Goal: Transaction & Acquisition: Subscribe to service/newsletter

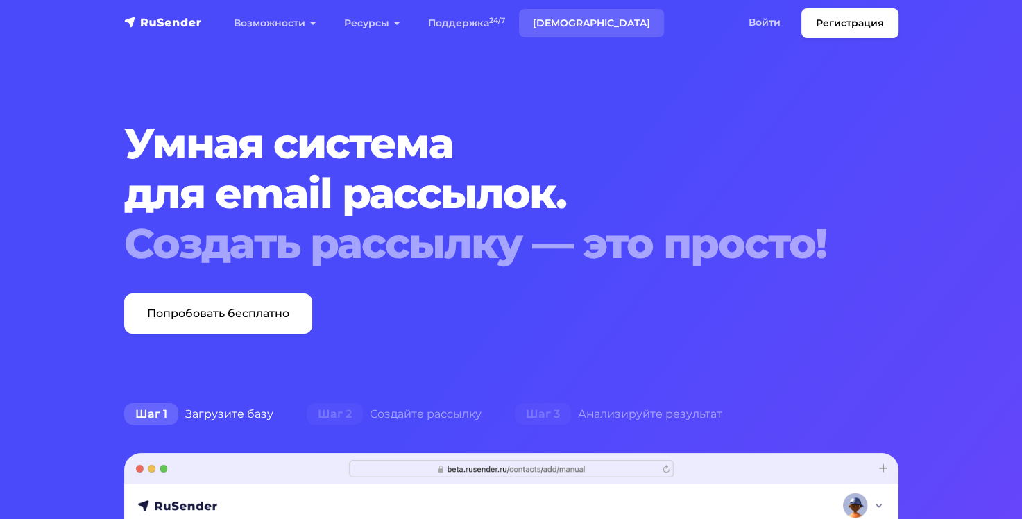
click at [571, 28] on link "[DEMOGRAPHIC_DATA]" at bounding box center [591, 23] width 145 height 28
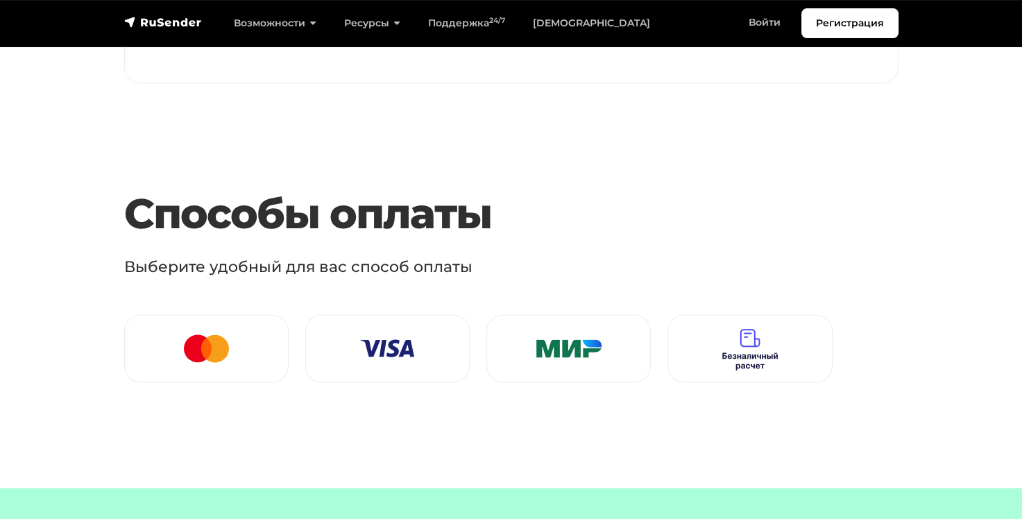
scroll to position [1874, 0]
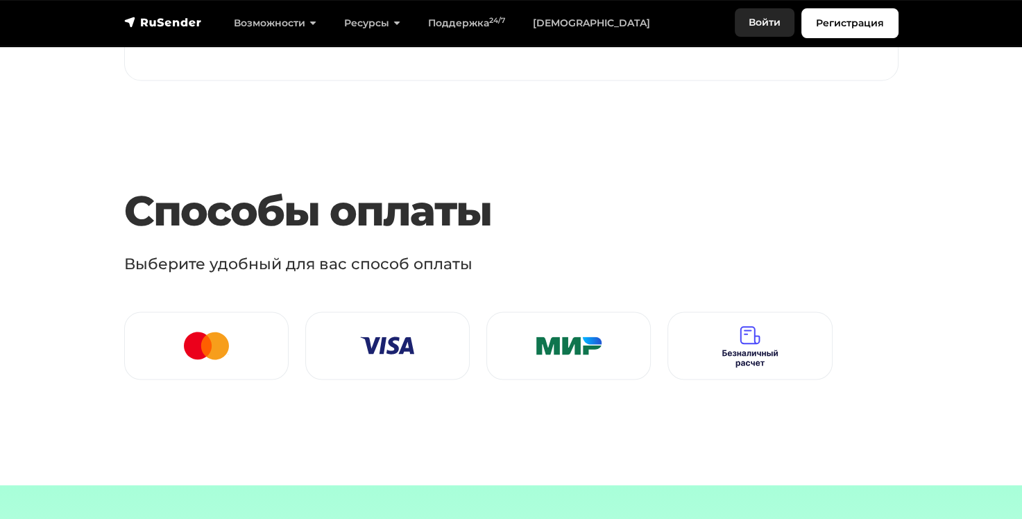
click at [768, 16] on link "Войти" at bounding box center [765, 22] width 60 height 28
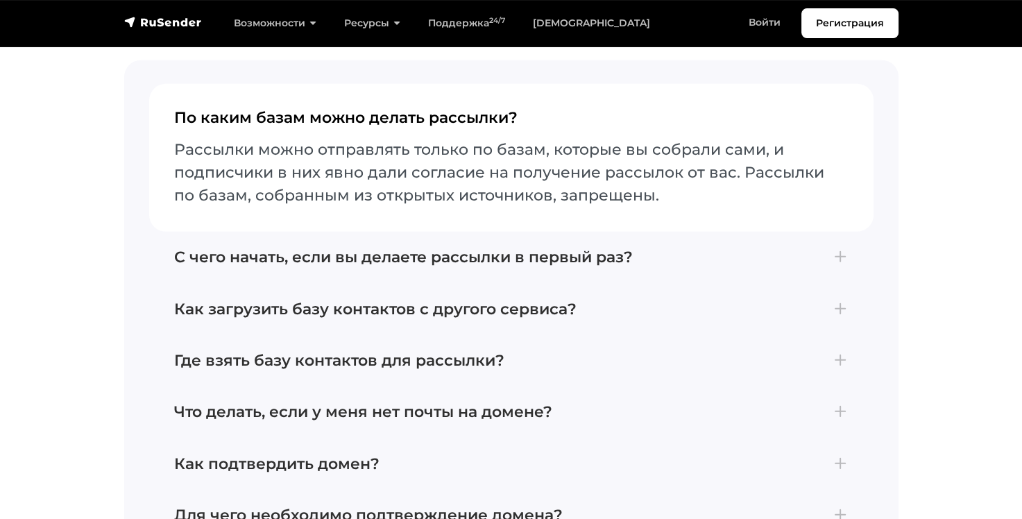
scroll to position [3609, 0]
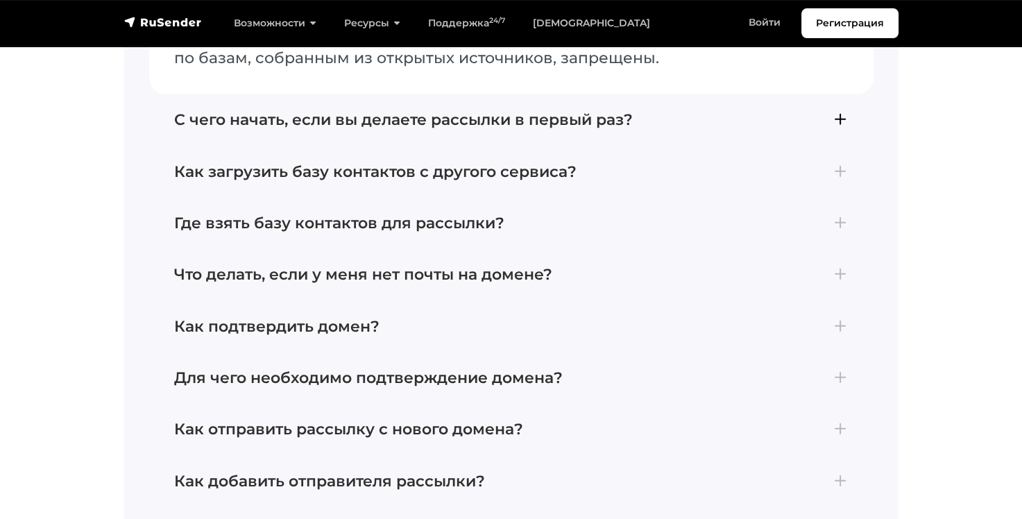
click at [541, 129] on h4 "С чего начать, если вы делаете рассылки в первый раз?" at bounding box center [511, 120] width 675 height 18
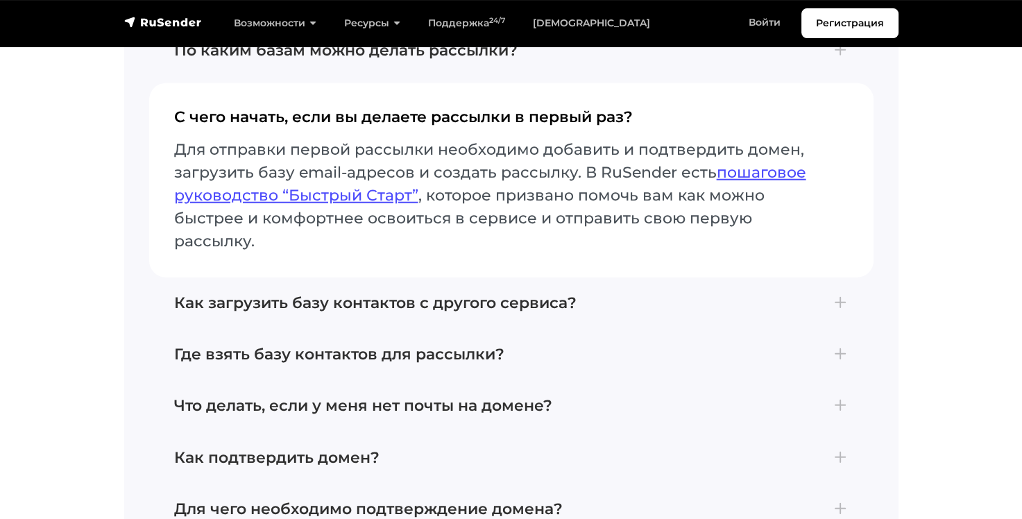
scroll to position [3470, 0]
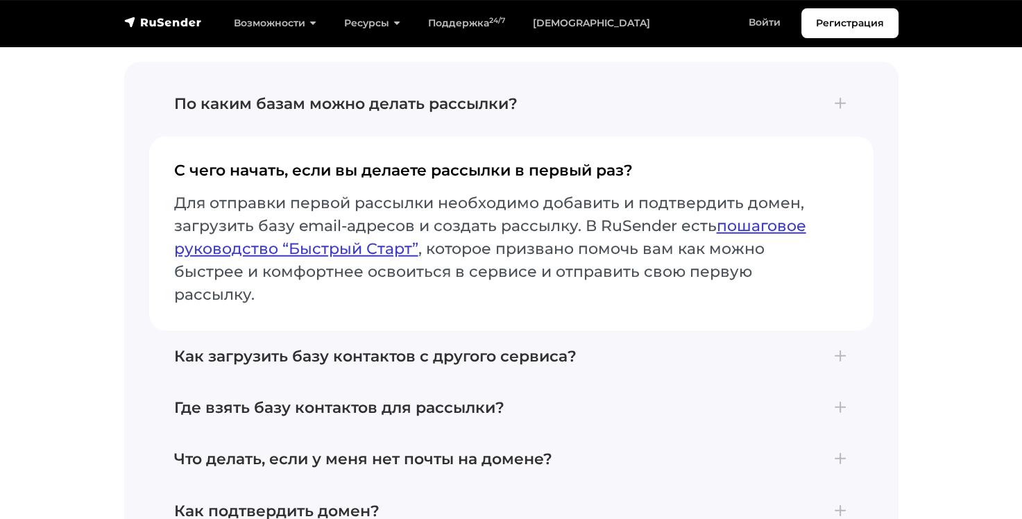
click at [755, 239] on link "пошаговое руководство “Быстрый Старт”" at bounding box center [490, 238] width 632 height 42
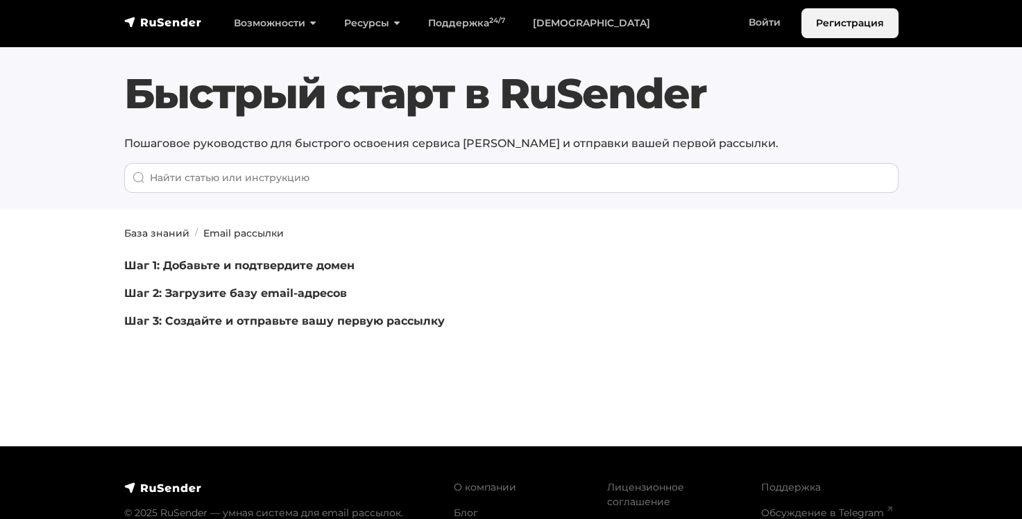
click at [838, 19] on link "Регистрация" at bounding box center [850, 23] width 97 height 30
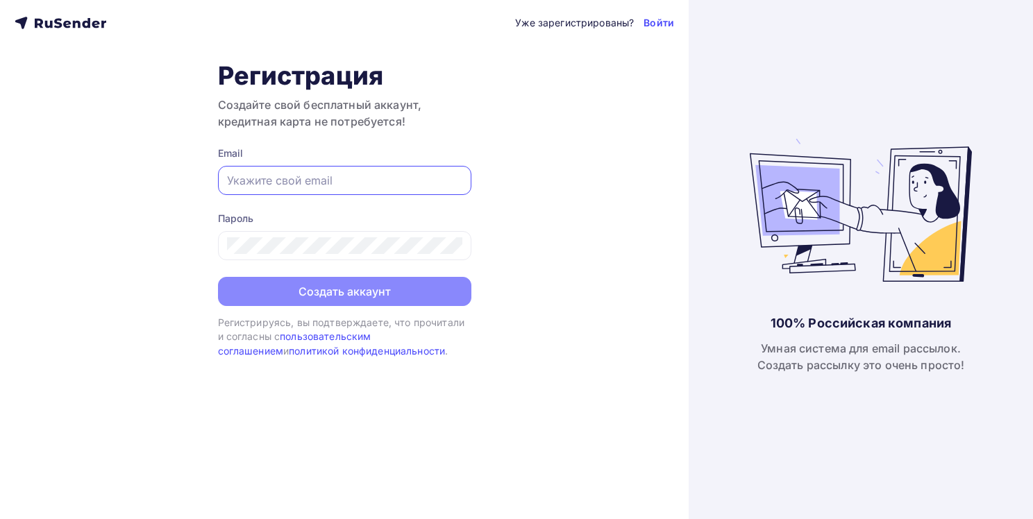
click at [451, 179] on input "text" at bounding box center [344, 180] width 235 height 17
type input "[EMAIL_ADDRESS][DOMAIN_NAME]"
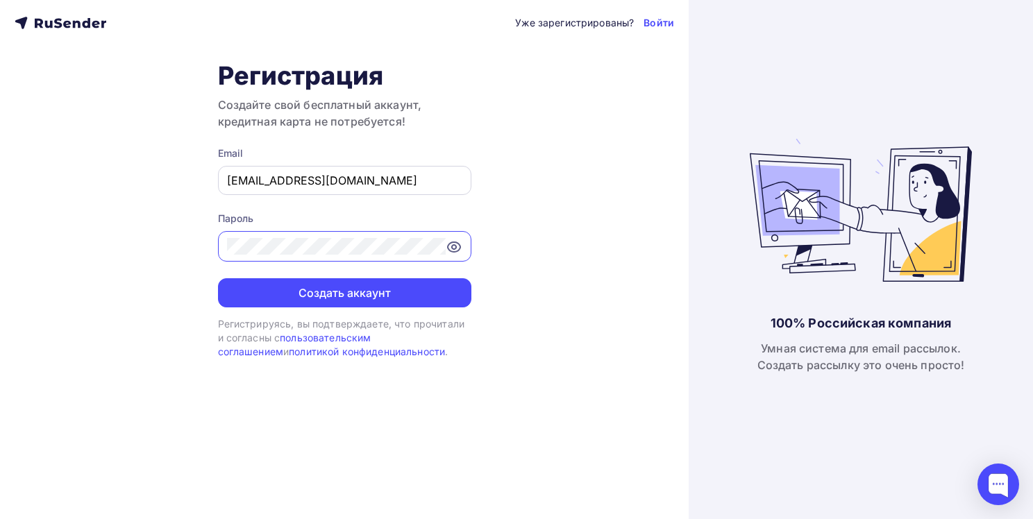
click at [218, 278] on button "Создать аккаунт" at bounding box center [344, 292] width 253 height 29
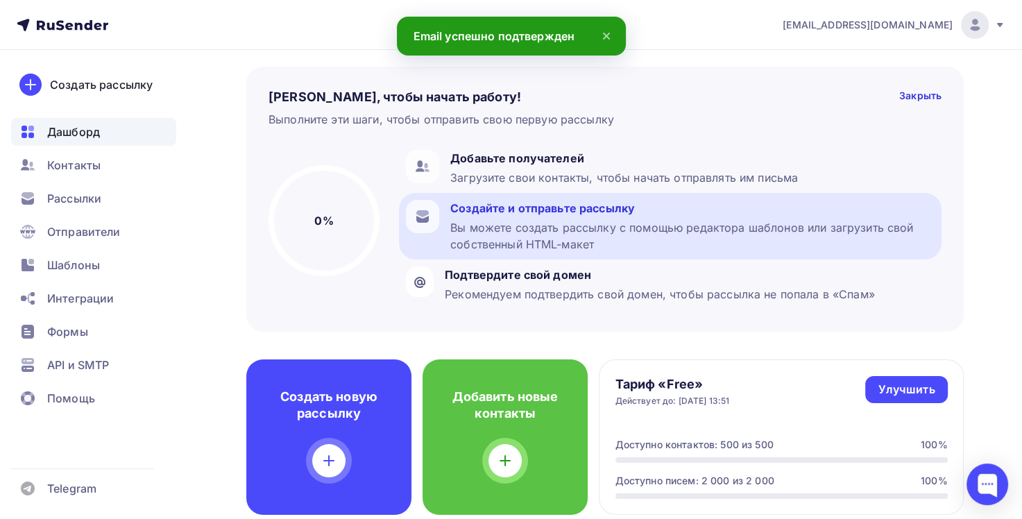
scroll to position [139, 0]
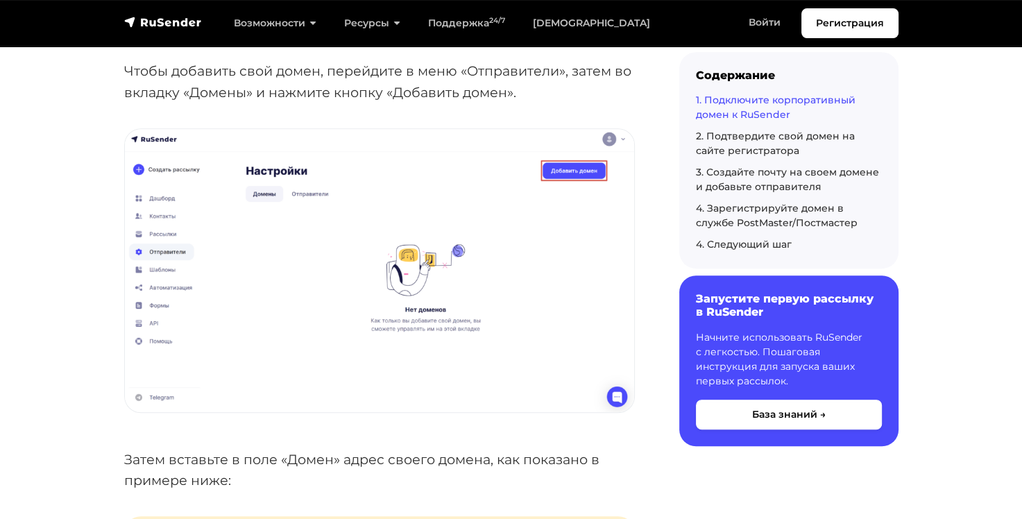
scroll to position [763, 0]
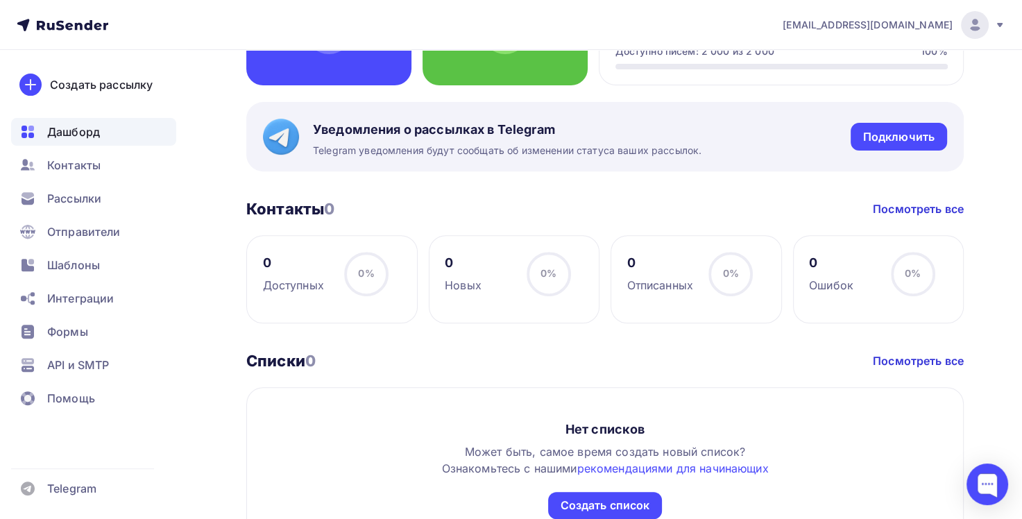
scroll to position [486, 0]
click at [929, 135] on div "Подключить" at bounding box center [898, 136] width 71 height 16
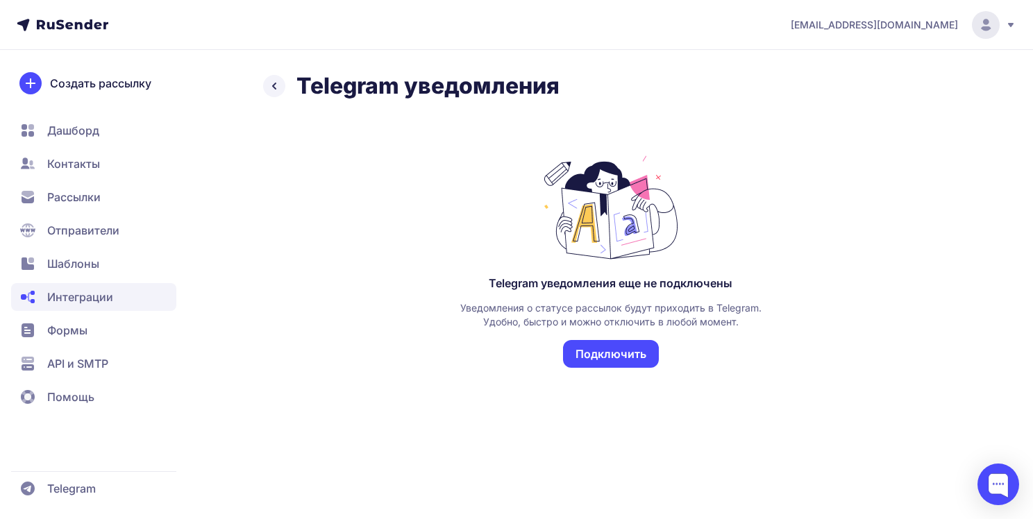
click at [637, 355] on button "Подключить" at bounding box center [611, 354] width 96 height 28
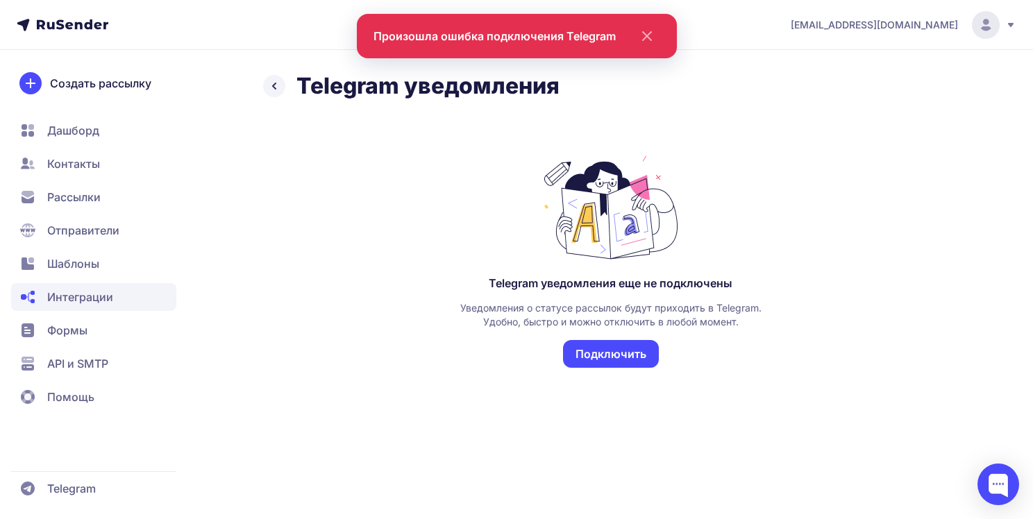
click at [605, 360] on button "Подключить" at bounding box center [611, 354] width 96 height 28
click at [280, 87] on icon at bounding box center [274, 86] width 17 height 17
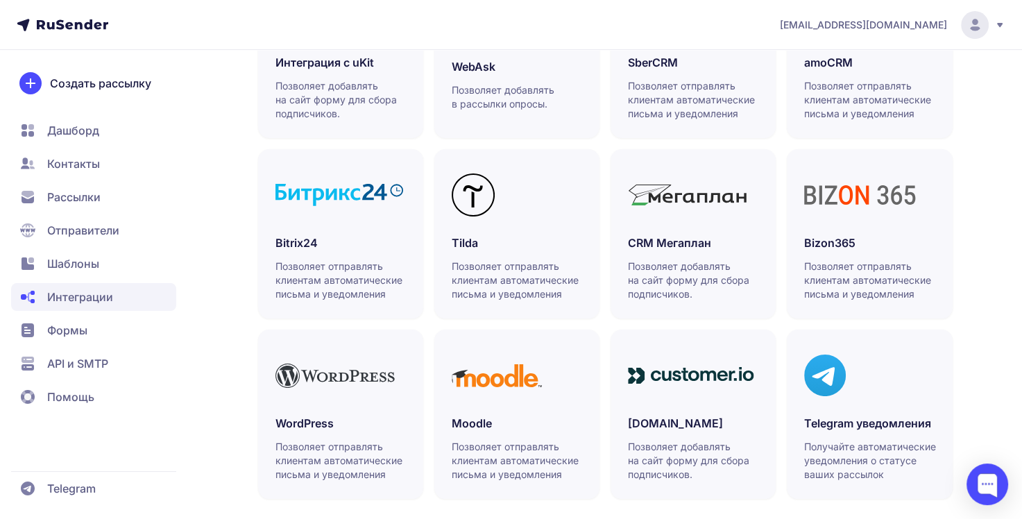
scroll to position [435, 0]
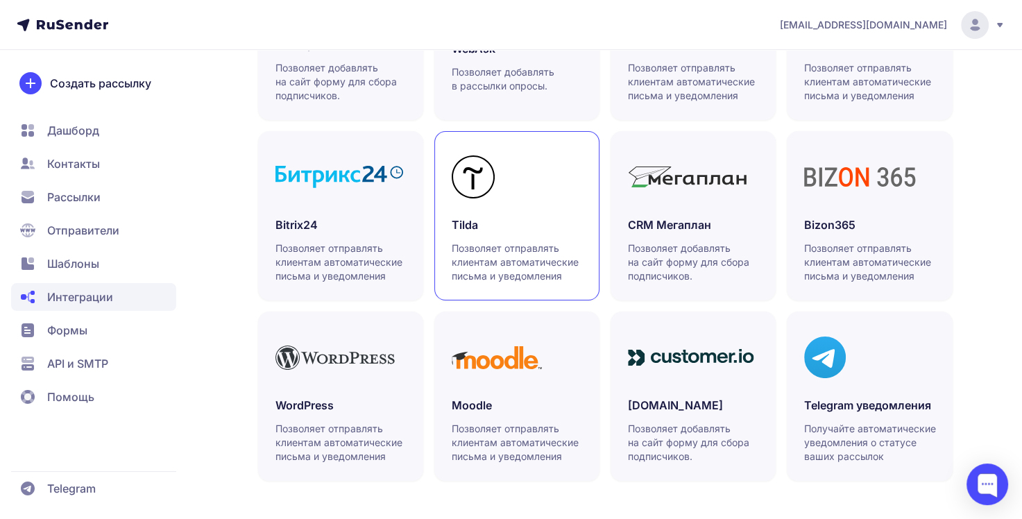
click at [523, 208] on link "Tilda Позволяет отправлять клиентам автоматические письма и уведомления" at bounding box center [516, 215] width 165 height 169
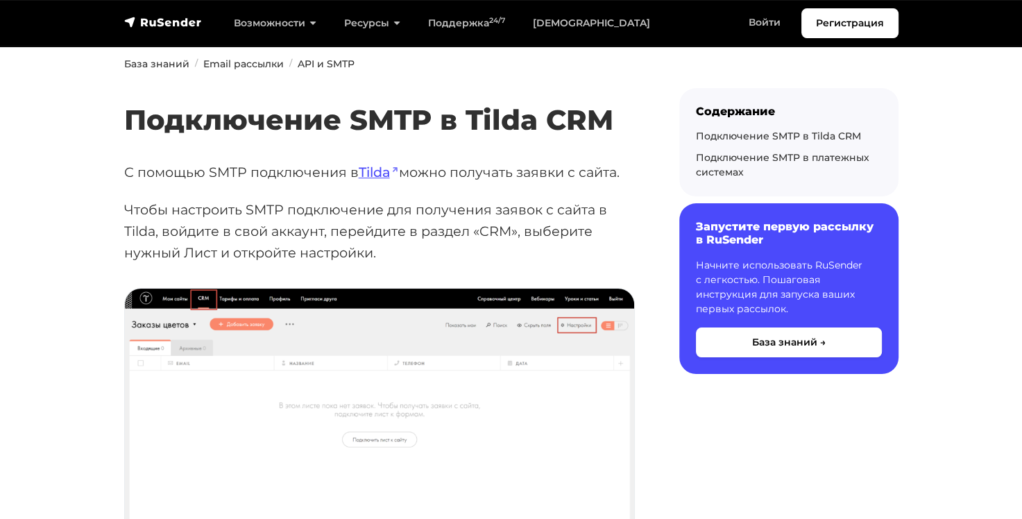
scroll to position [208, 0]
